Goal: Information Seeking & Learning: Find specific fact

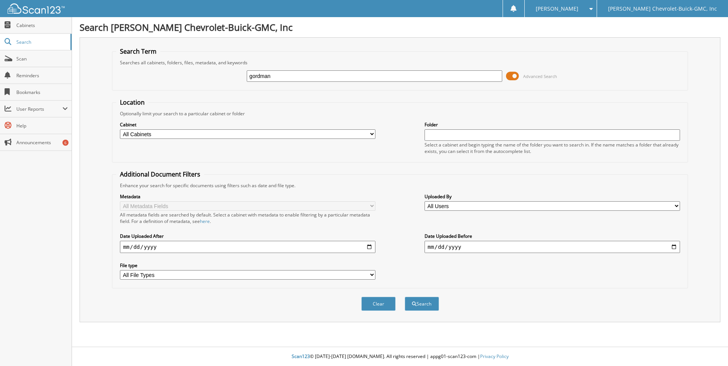
type input "gordman"
click at [512, 75] on span at bounding box center [512, 75] width 13 height 11
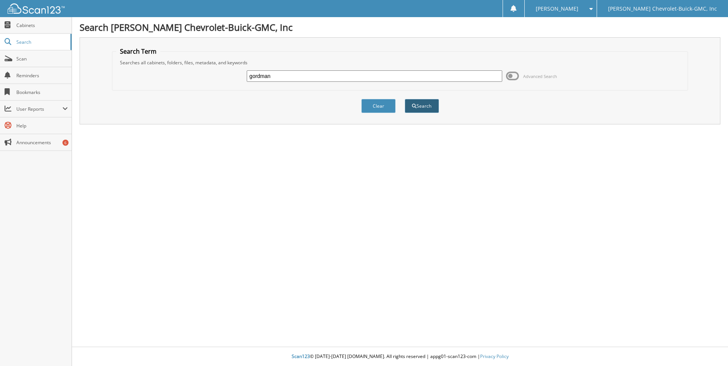
click at [412, 102] on button "Search" at bounding box center [422, 106] width 34 height 14
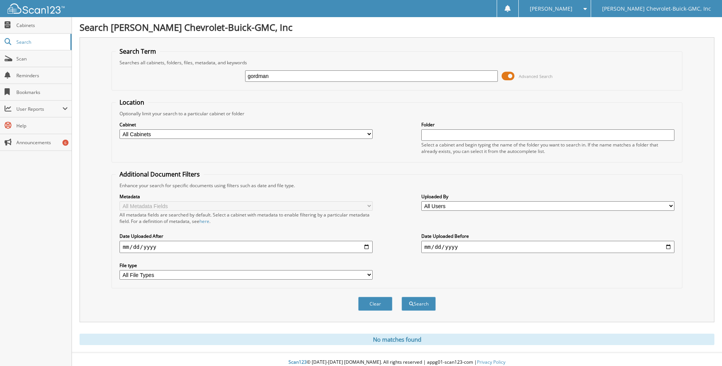
click at [505, 74] on span at bounding box center [508, 75] width 13 height 11
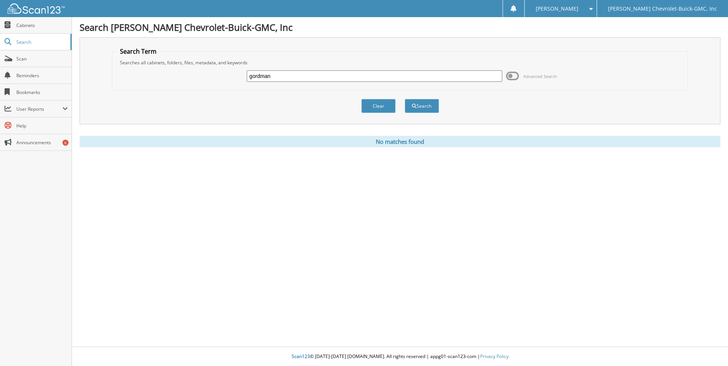
click at [340, 75] on input "gordman" at bounding box center [375, 75] width 256 height 11
type input "gor"
click at [428, 128] on div "Search Term Searches all cabinets, folders, files, metadata, and keywords gor A…" at bounding box center [400, 92] width 641 height 110
click at [420, 102] on button "Search" at bounding box center [422, 106] width 34 height 14
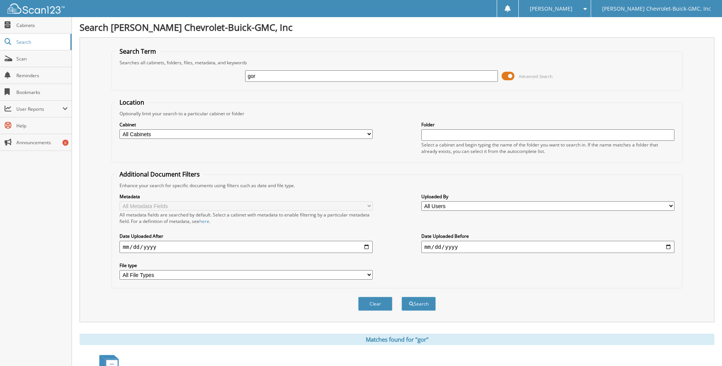
click at [512, 75] on span at bounding box center [508, 75] width 13 height 11
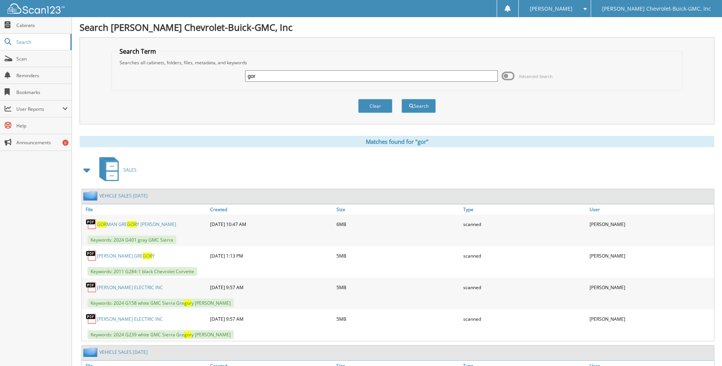
click at [270, 76] on input "gor" at bounding box center [371, 75] width 253 height 11
type input "[PERSON_NAME]"
click at [430, 106] on button "Search" at bounding box center [419, 106] width 34 height 14
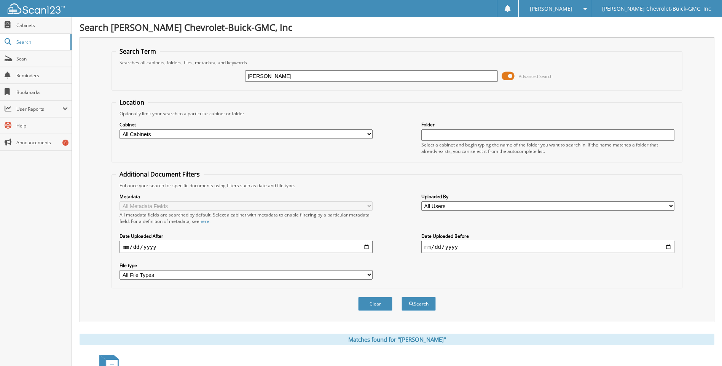
click at [507, 78] on span at bounding box center [508, 75] width 13 height 11
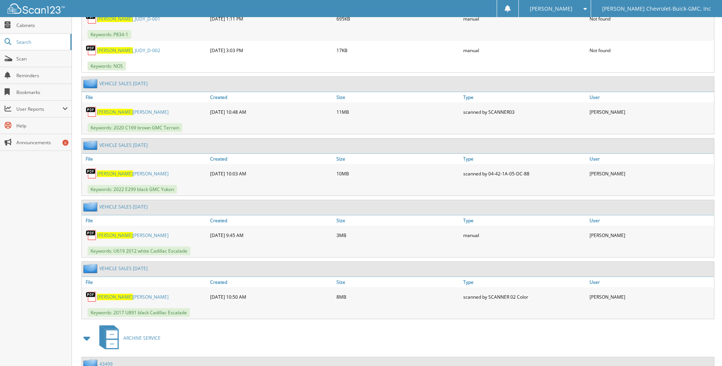
scroll to position [381, 0]
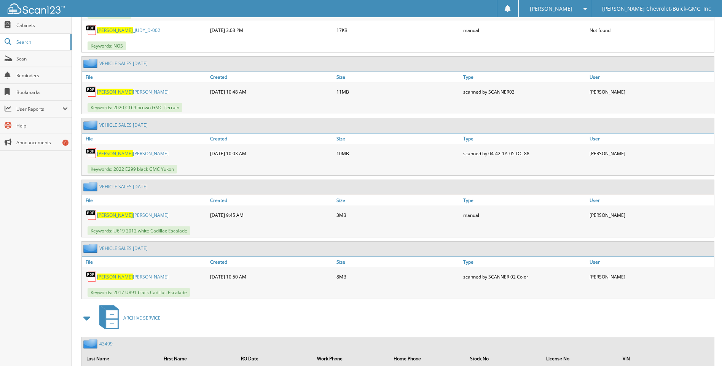
click at [112, 154] on span "[PERSON_NAME]" at bounding box center [115, 153] width 36 height 6
